Goal: Task Accomplishment & Management: Use online tool/utility

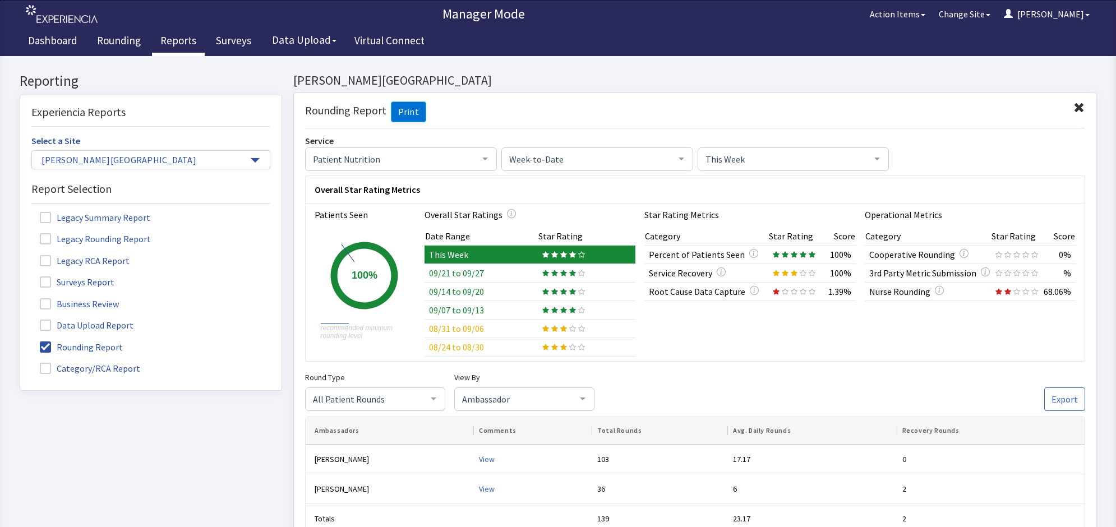
click at [171, 43] on link "Reports" at bounding box center [178, 42] width 53 height 28
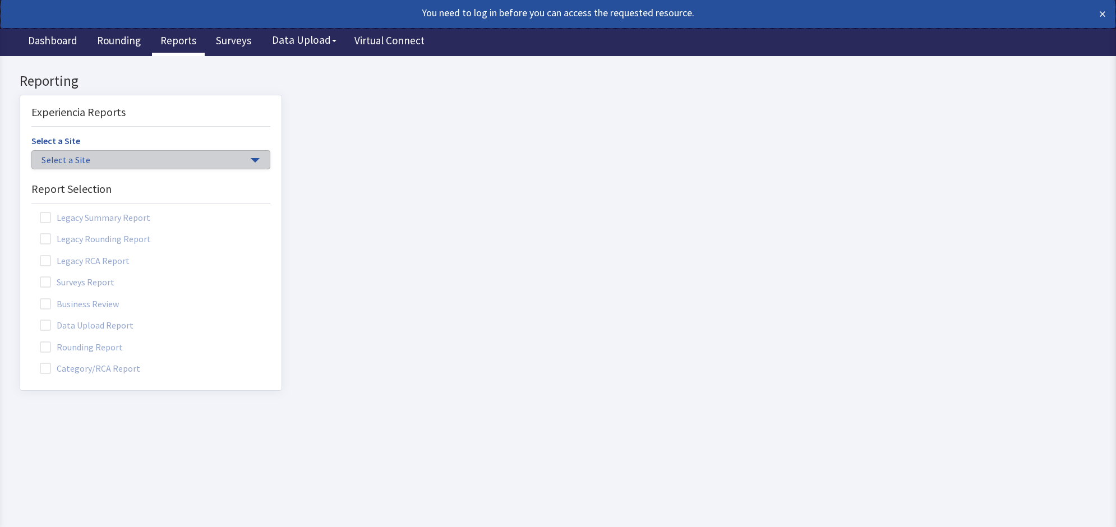
click at [130, 162] on span "Select a Site" at bounding box center [146, 160] width 208 height 13
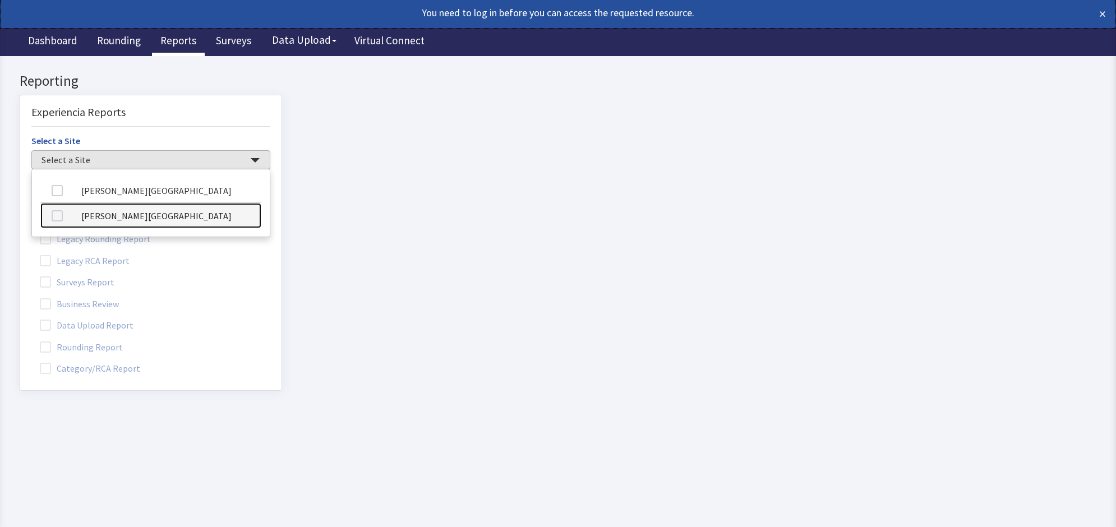
click at [149, 219] on link "[PERSON_NAME][GEOGRAPHIC_DATA]" at bounding box center [150, 215] width 221 height 25
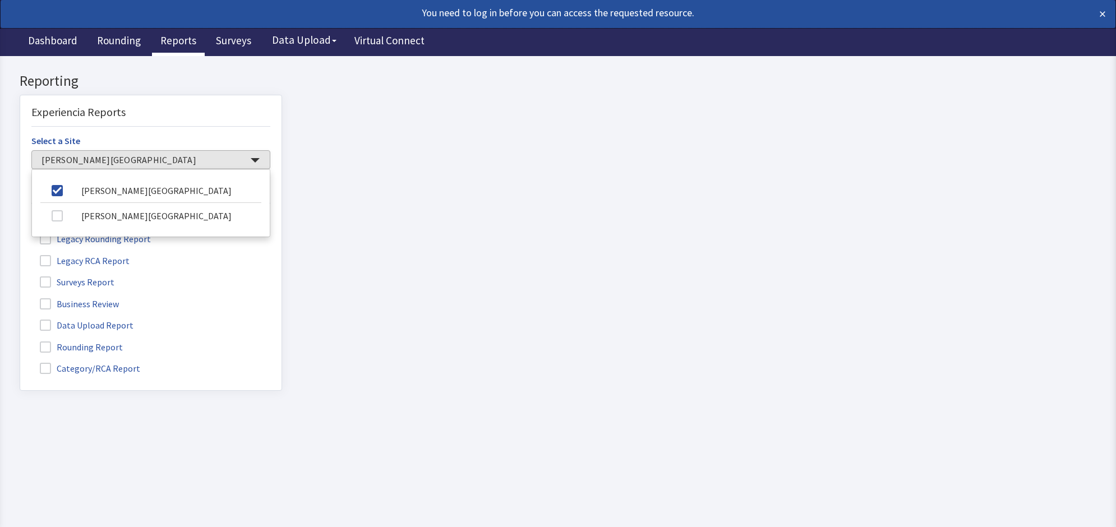
click at [52, 347] on label "Rounding Report" at bounding box center [82, 346] width 103 height 15
click at [20, 341] on input "Rounding Report" at bounding box center [20, 341] width 0 height 0
